Goal: Check status: Check status

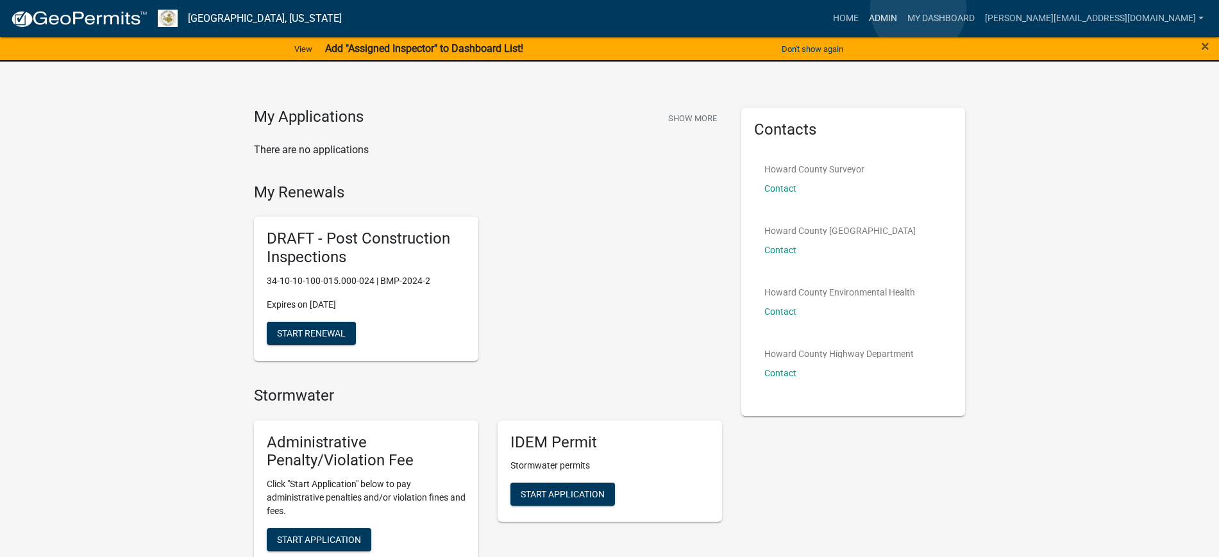
click at [902, 9] on link "Admin" at bounding box center [883, 18] width 38 height 24
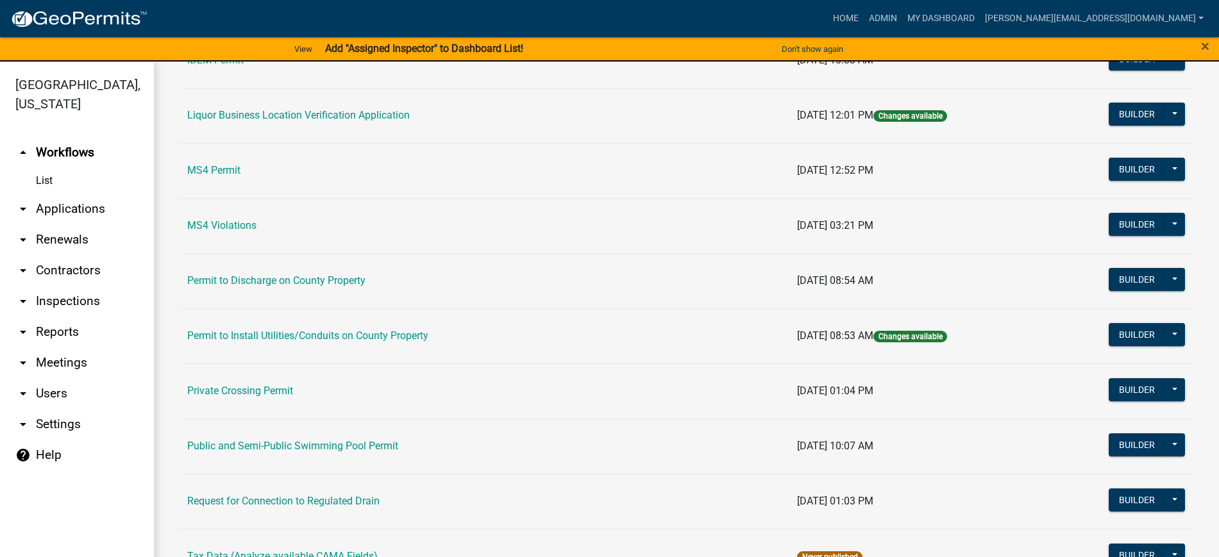
scroll to position [1042, 0]
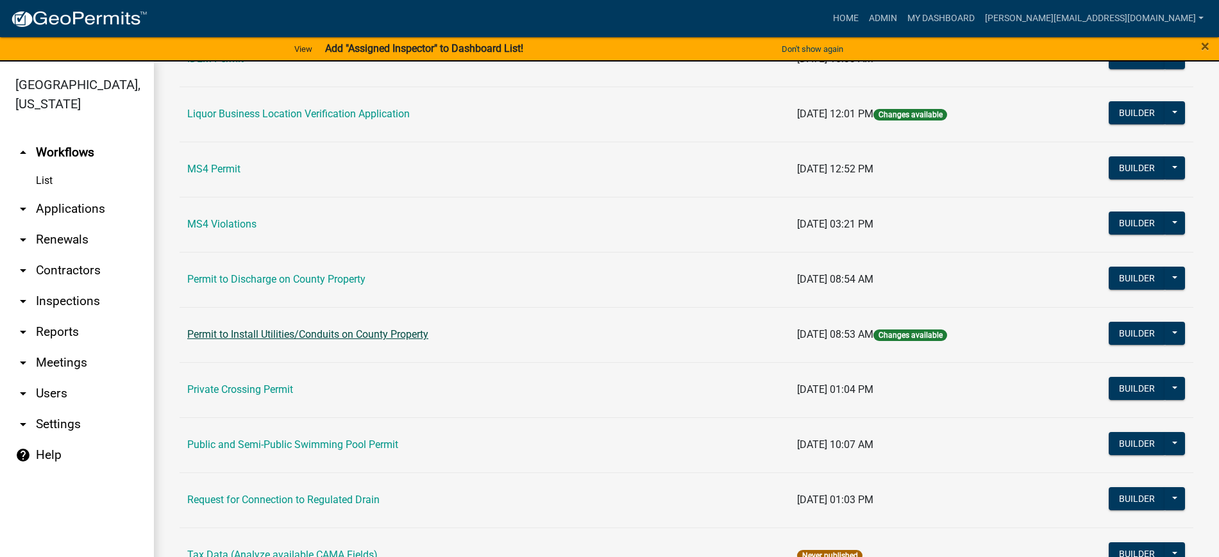
click at [240, 330] on link "Permit to Install Utilities/Conduits on County Property" at bounding box center [307, 334] width 241 height 12
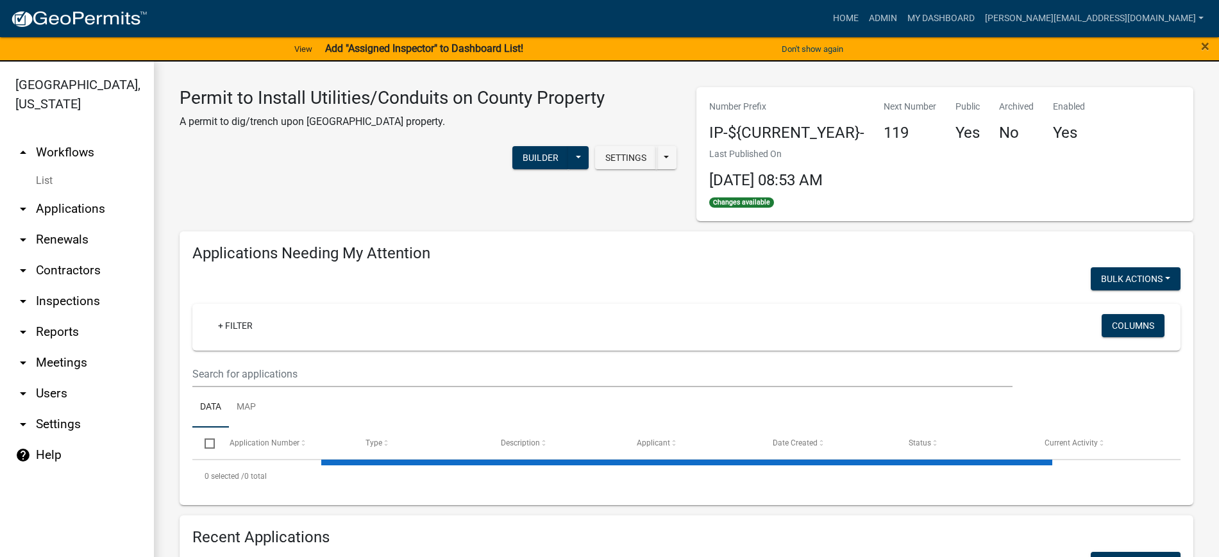
select select "2: 50"
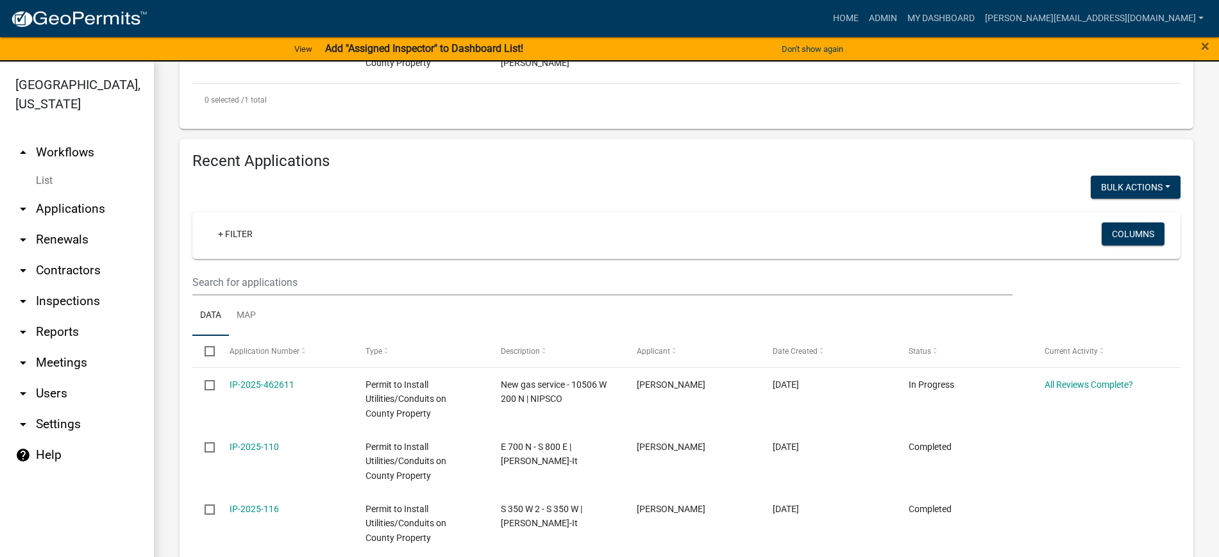
scroll to position [481, 0]
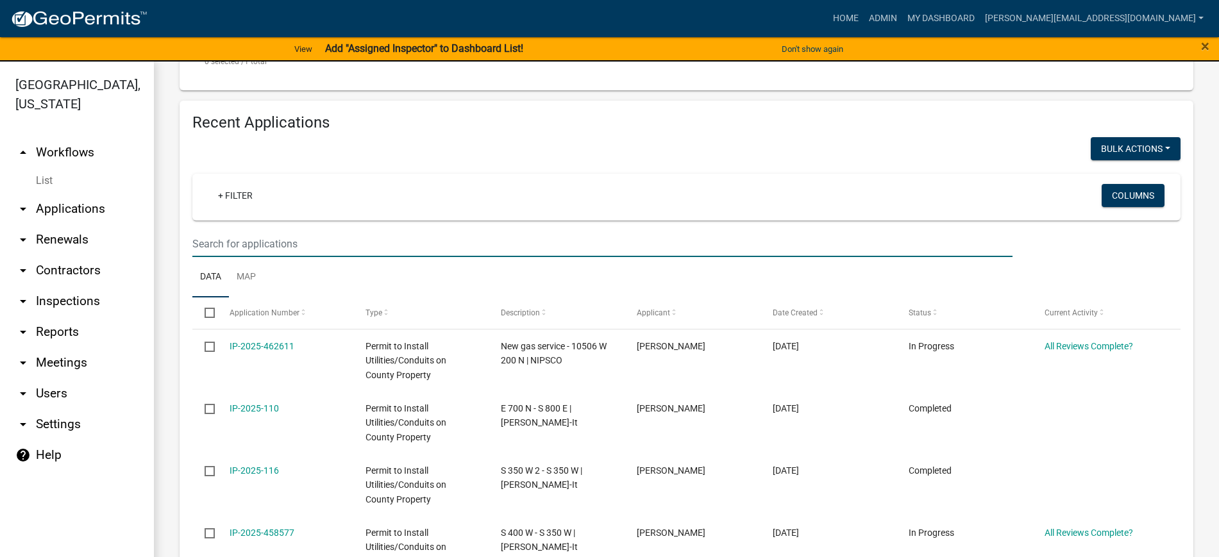
paste input "IP-2025-458577"
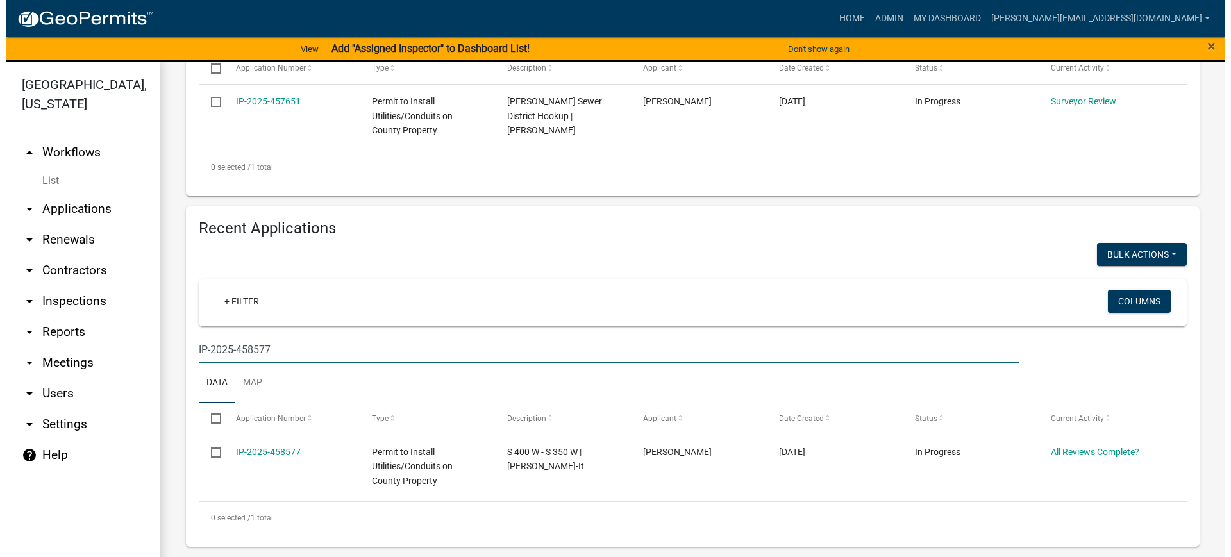
scroll to position [375, 0]
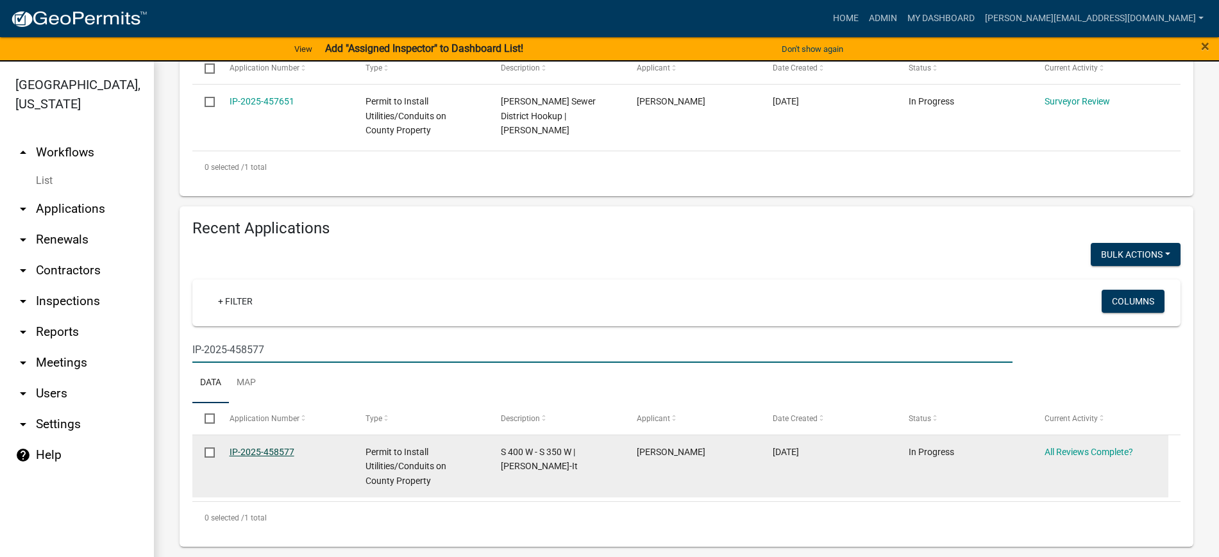
type input "IP-2025-458577"
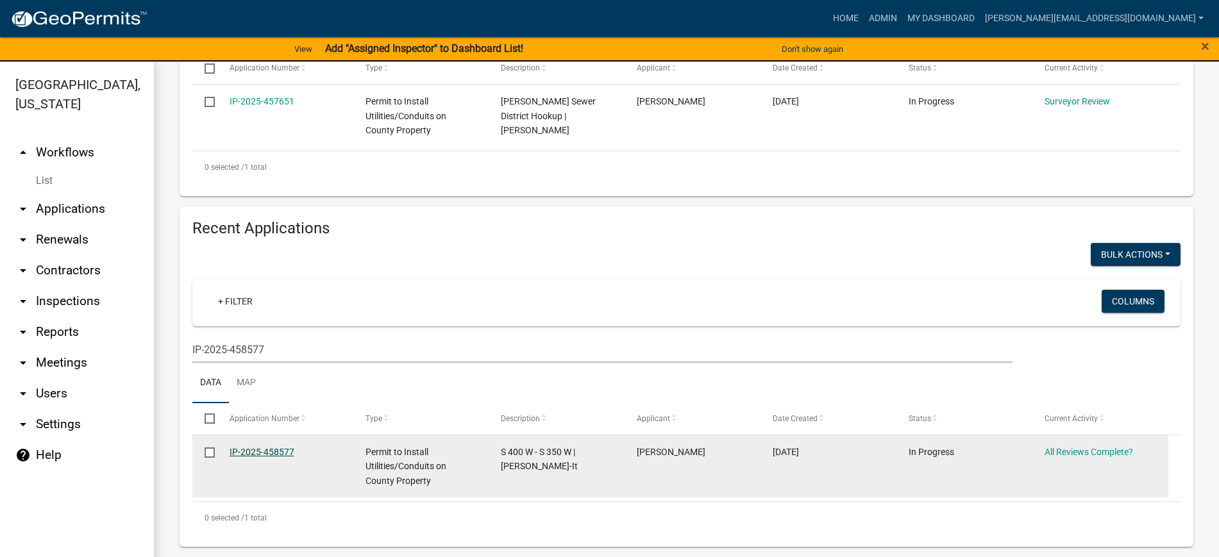
click at [247, 435] on link "IP-2025-458577" at bounding box center [262, 452] width 65 height 10
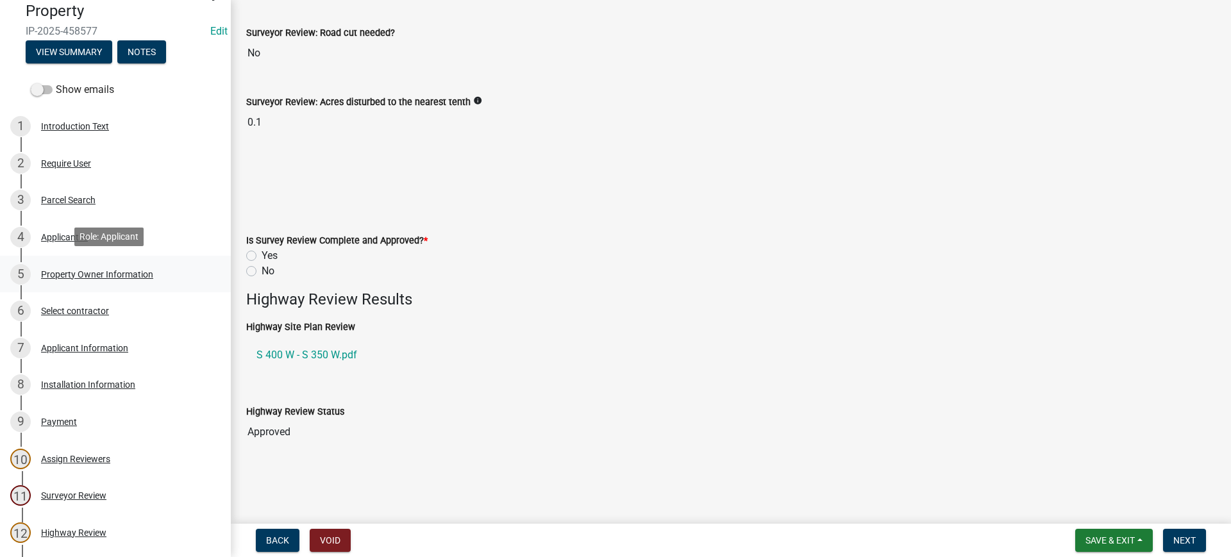
scroll to position [160, 0]
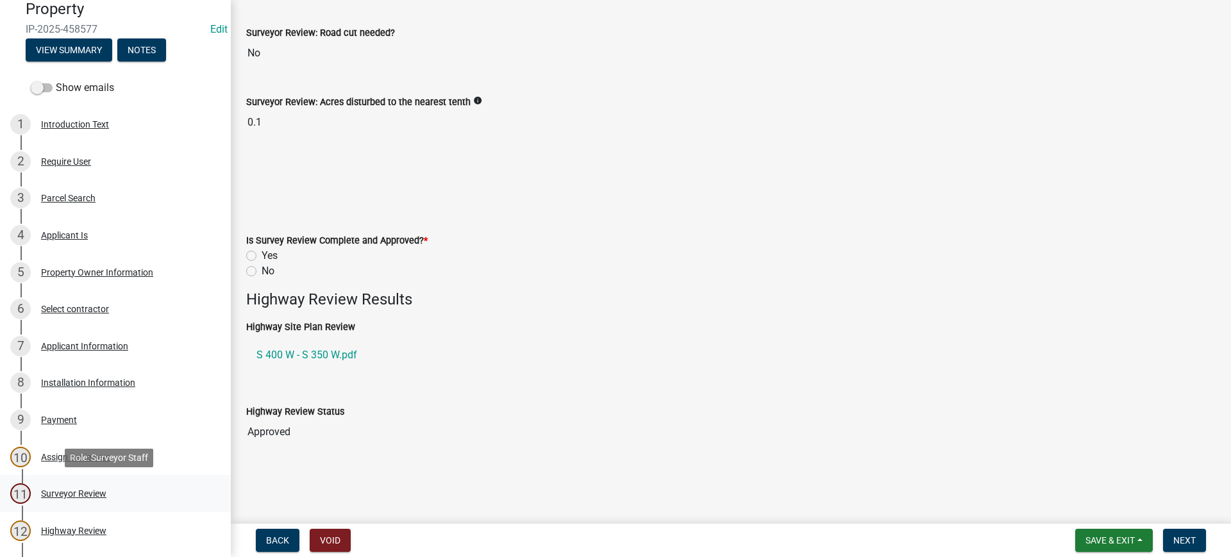
click at [93, 435] on div "Surveyor Review" at bounding box center [73, 493] width 65 height 9
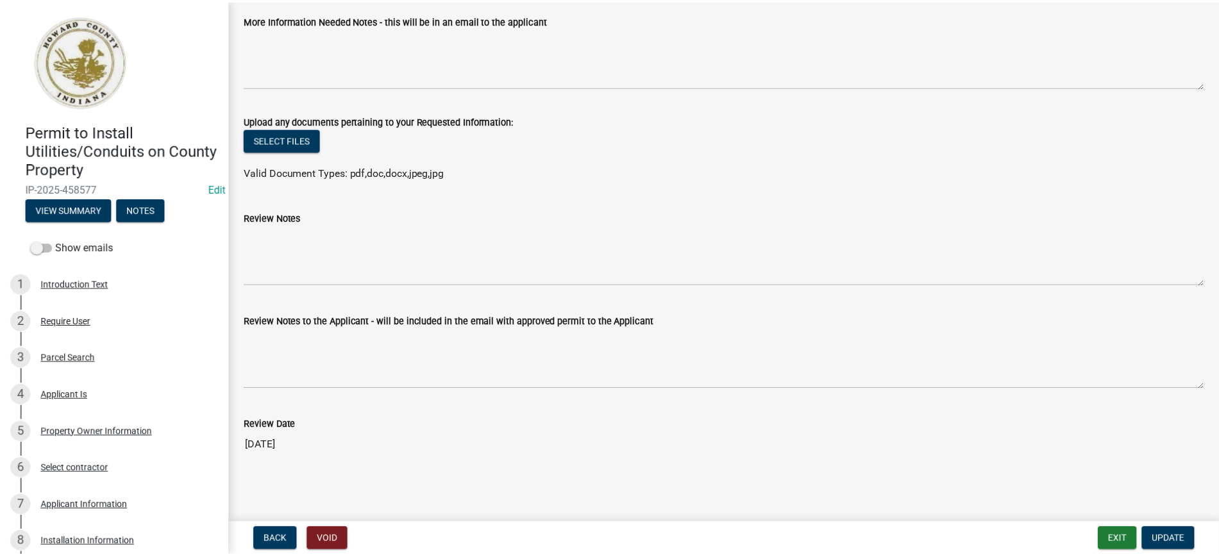
scroll to position [2486, 0]
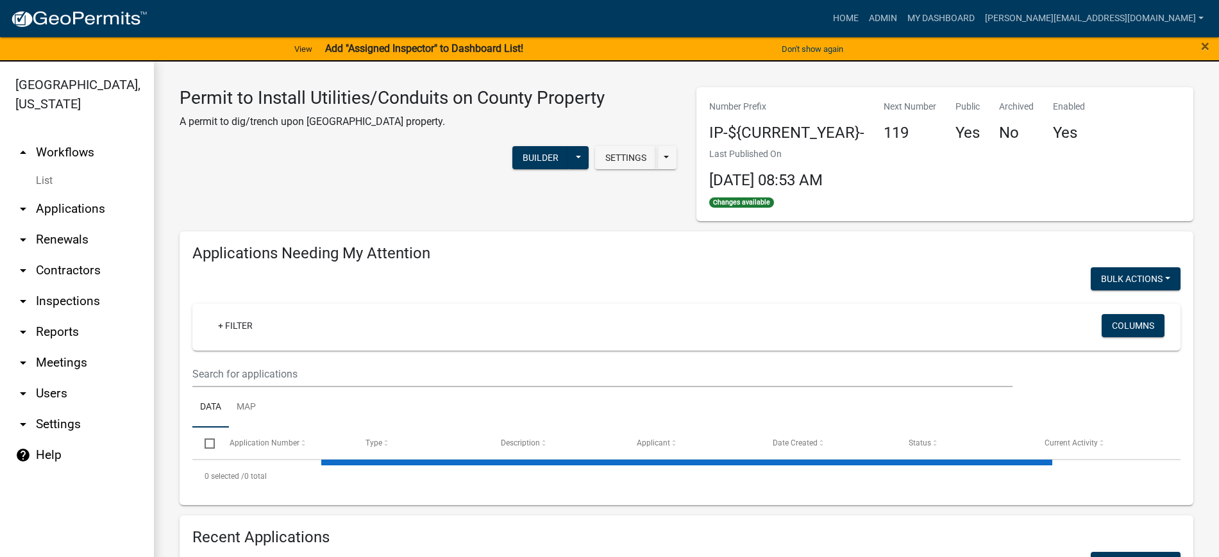
select select "2: 50"
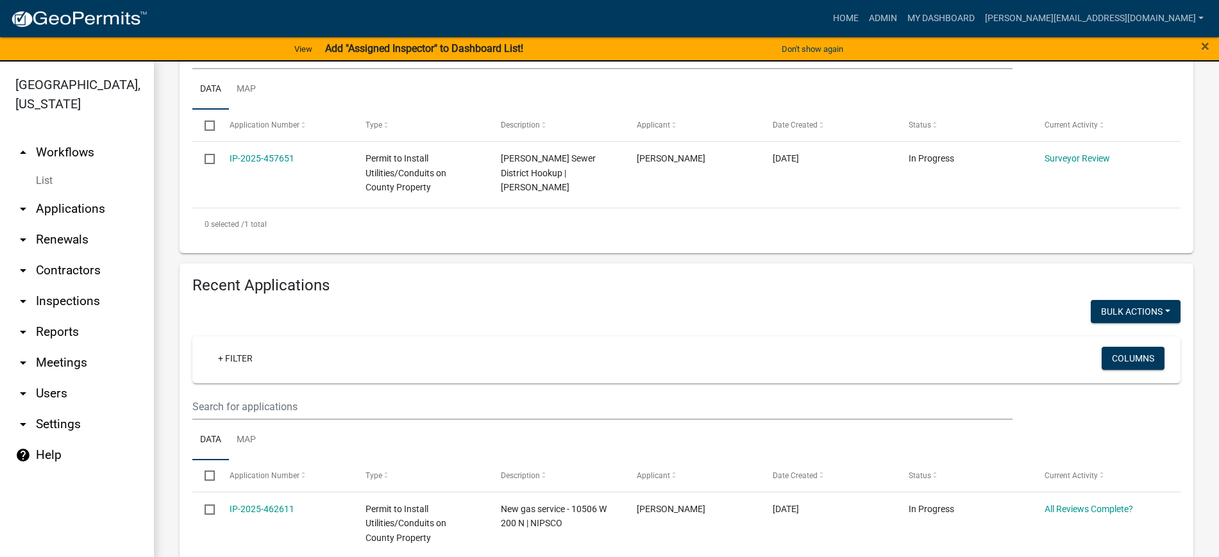
scroll to position [321, 0]
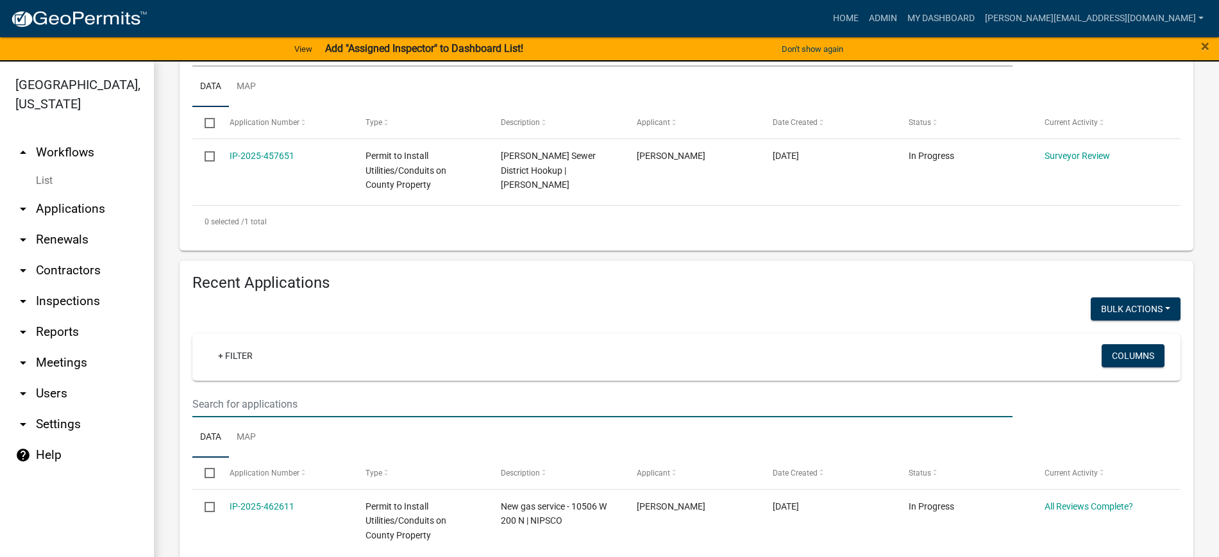
click at [309, 406] on input "text" at bounding box center [602, 404] width 820 height 26
paste input "IP-2025-117"
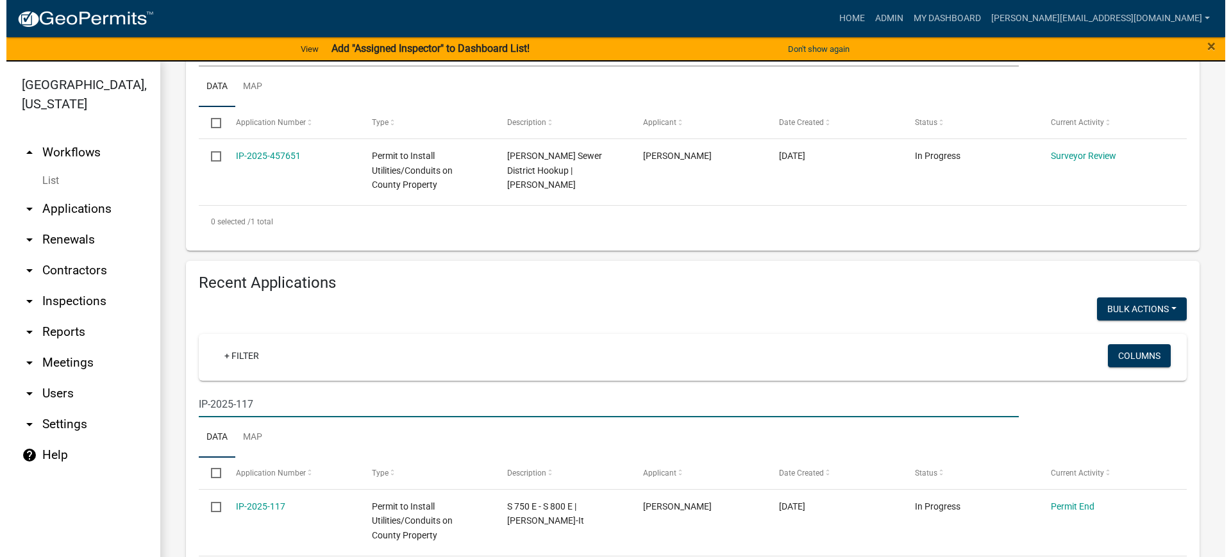
scroll to position [375, 0]
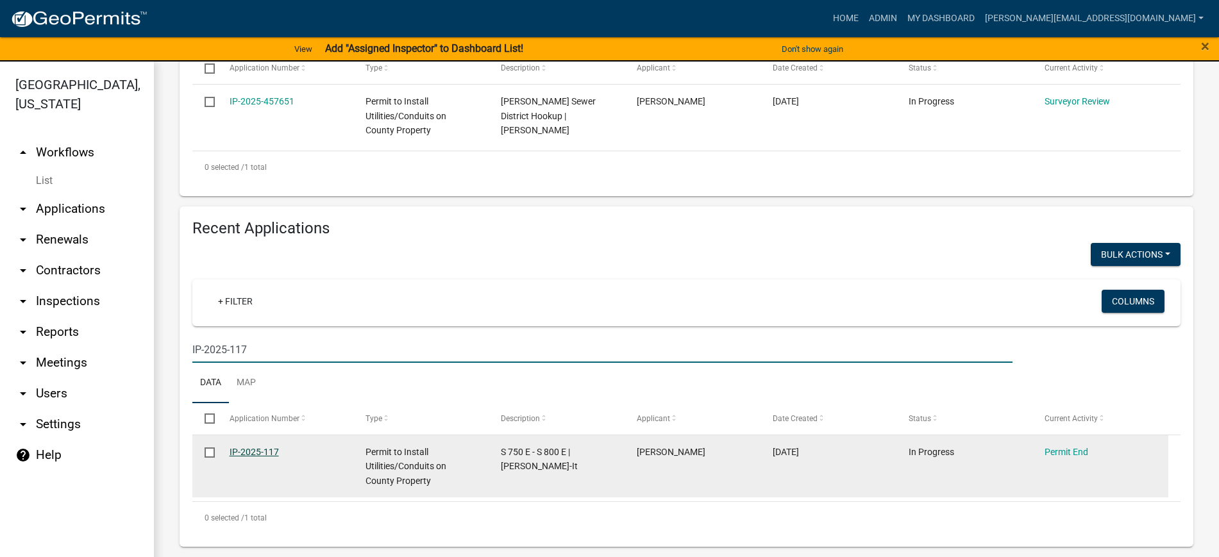
type input "IP-2025-117"
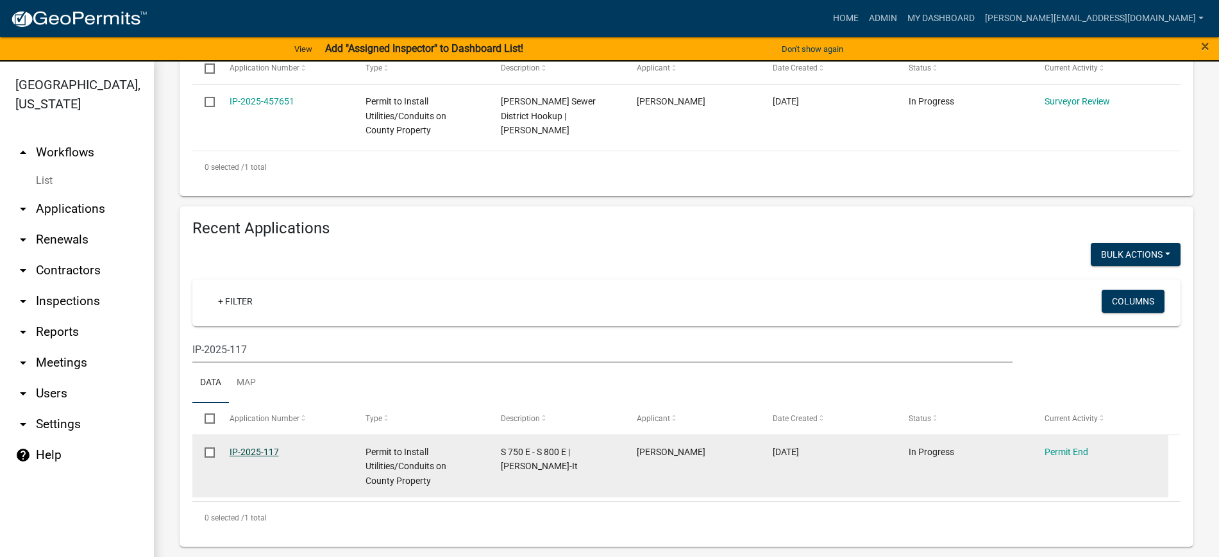
click at [256, 435] on link "IP-2025-117" at bounding box center [254, 452] width 49 height 10
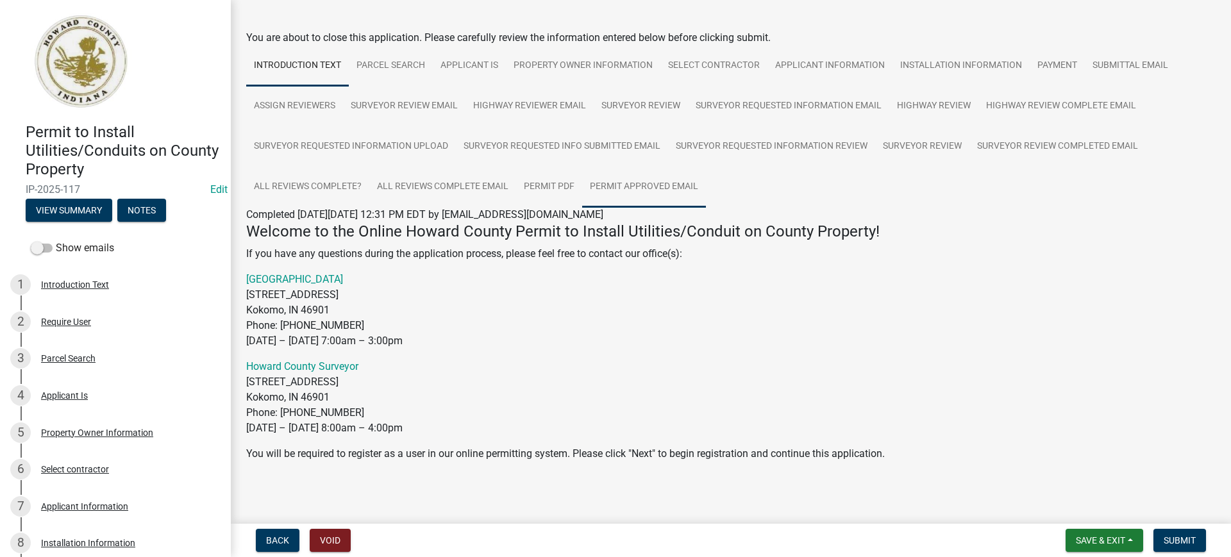
scroll to position [60, 0]
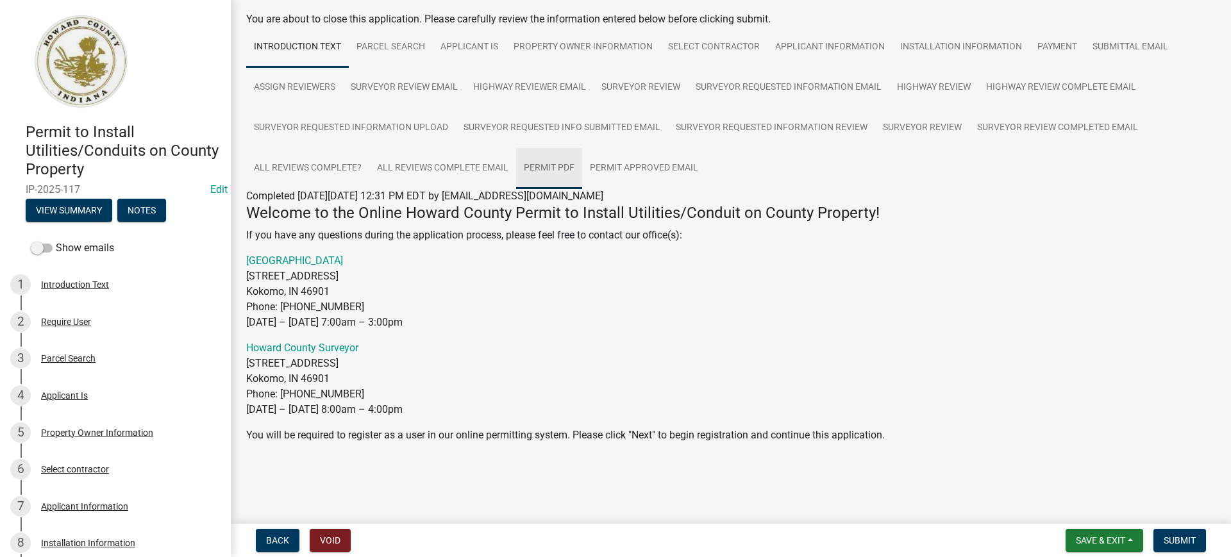
click at [556, 164] on link "Permit PDF" at bounding box center [549, 168] width 66 height 41
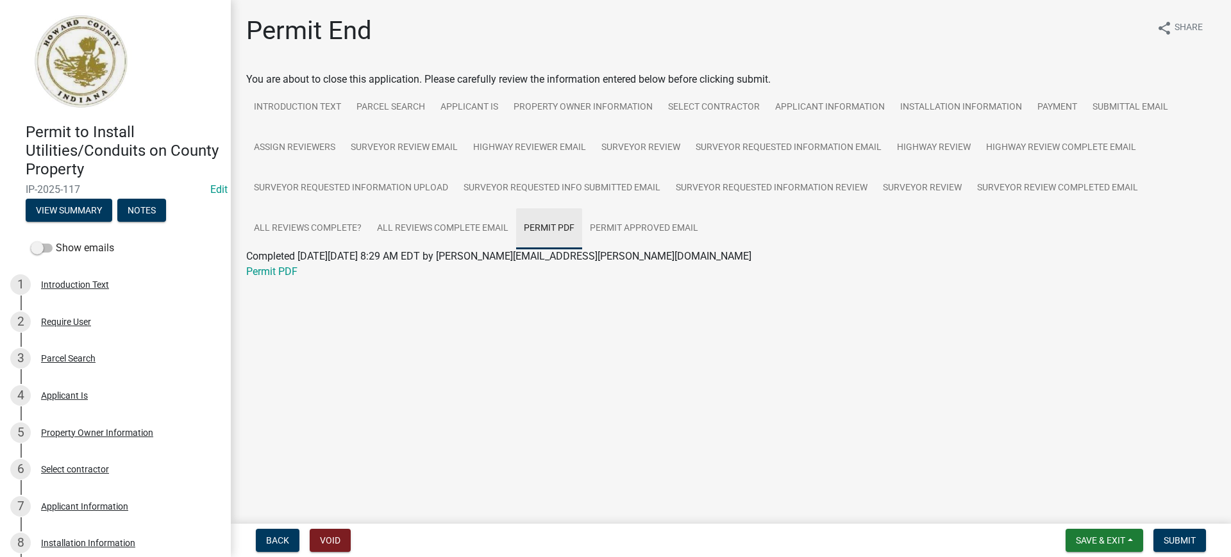
scroll to position [0, 0]
click at [276, 271] on link "Permit PDF" at bounding box center [271, 271] width 51 height 12
click at [658, 224] on link "Permit Approved Email" at bounding box center [644, 228] width 124 height 41
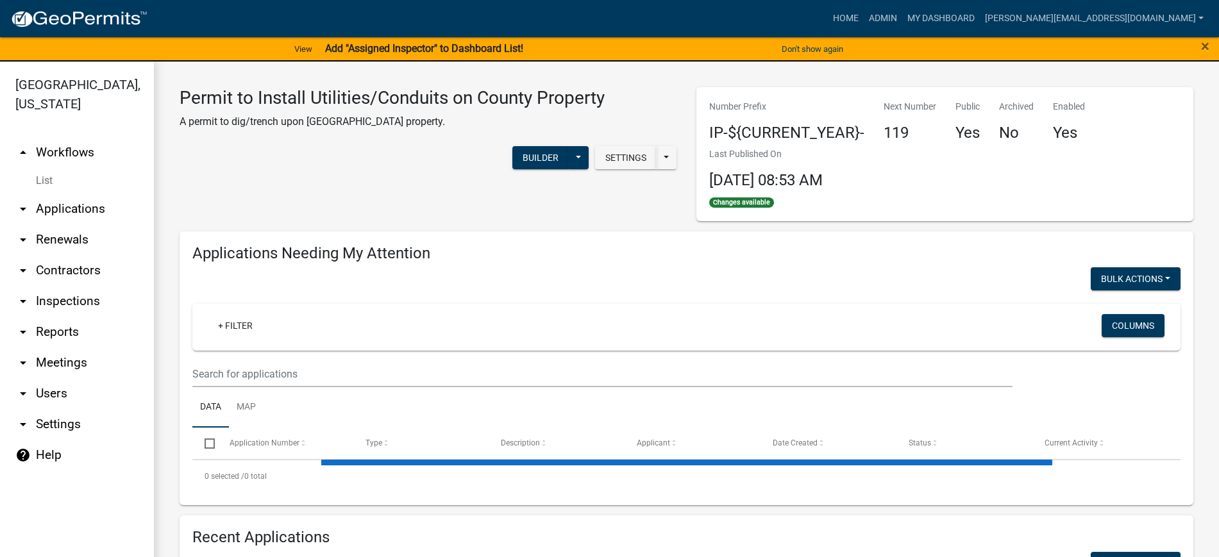
select select "2: 50"
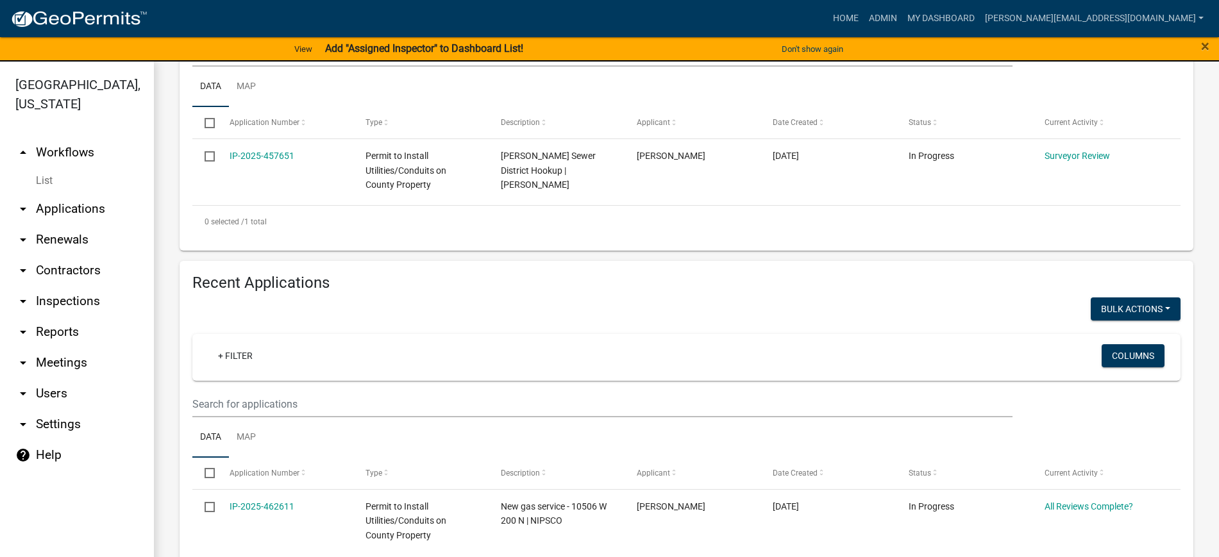
scroll to position [481, 0]
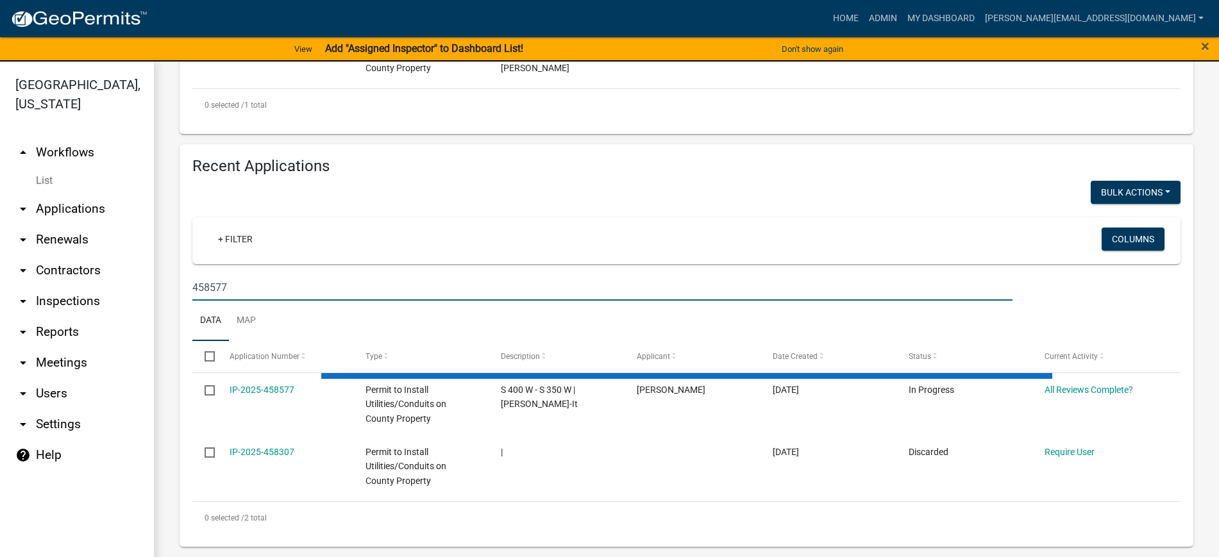
scroll to position [375, 0]
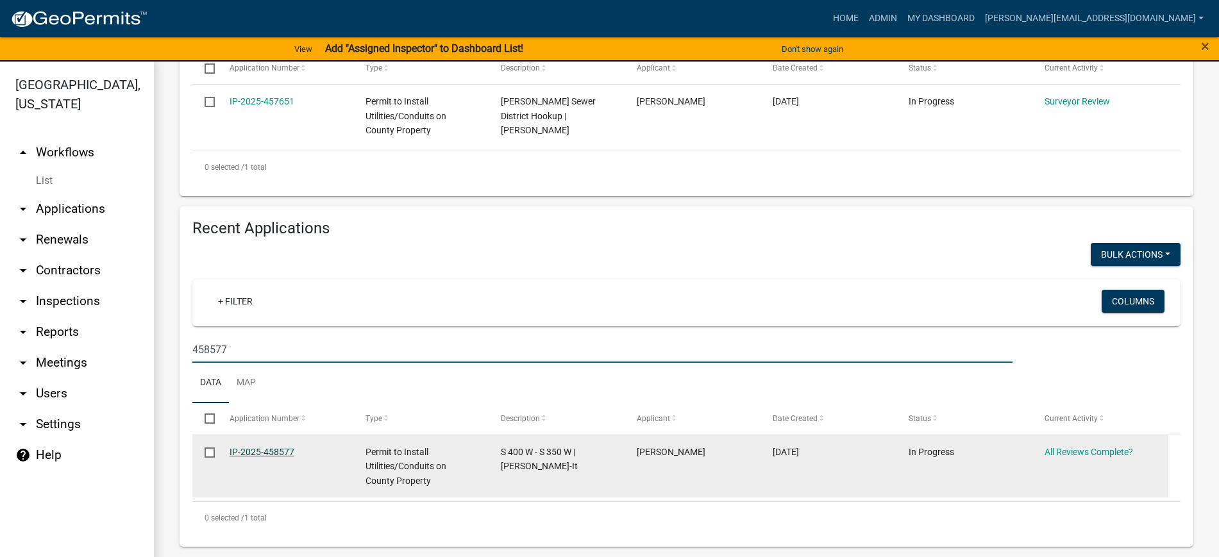
type input "458577"
click at [266, 435] on link "IP-2025-458577" at bounding box center [262, 452] width 65 height 10
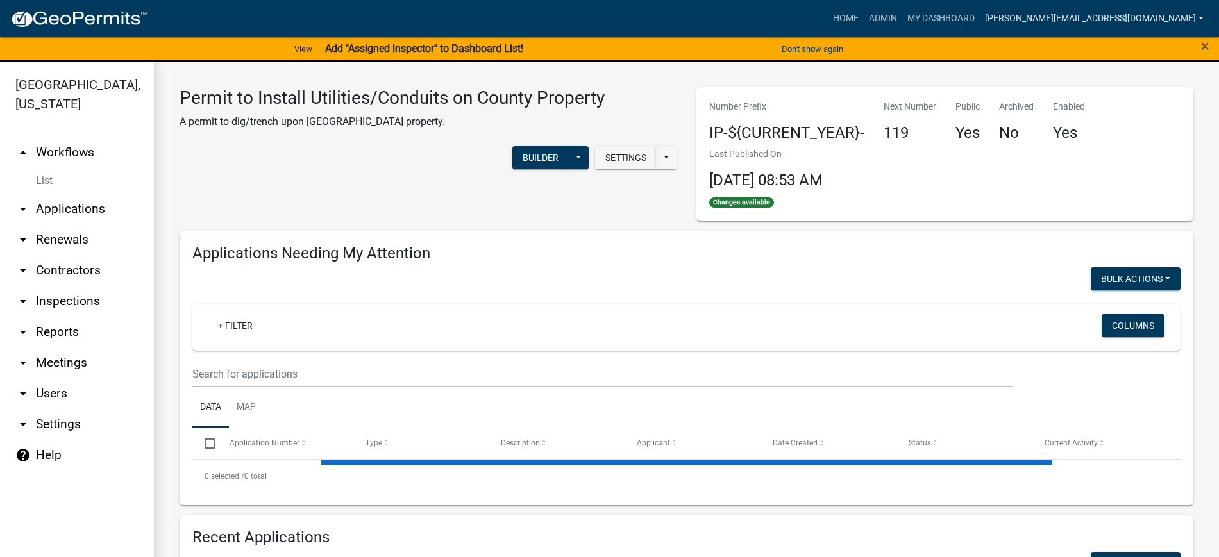
select select "2: 50"
